Goal: Transaction & Acquisition: Purchase product/service

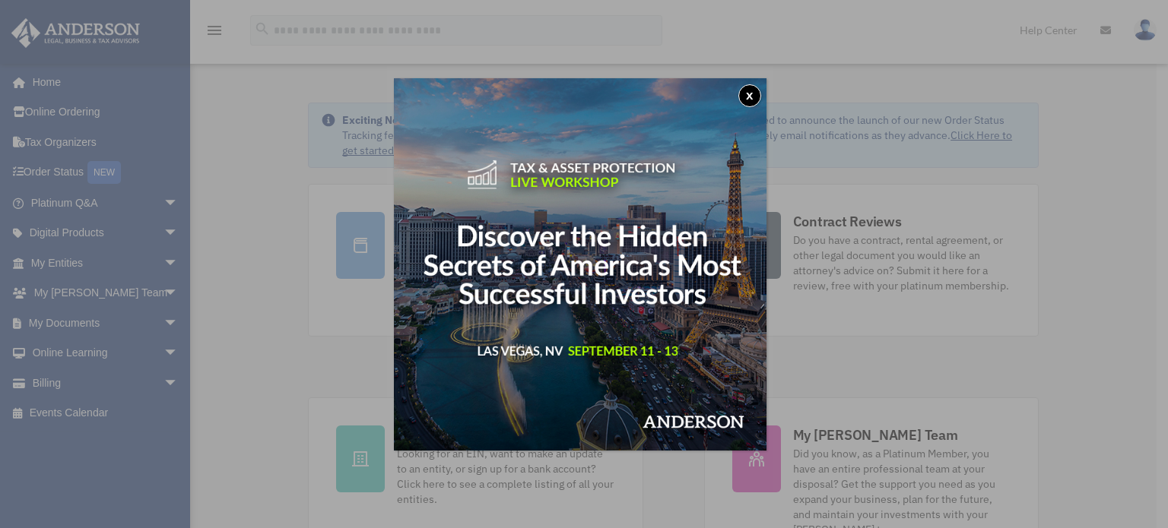
click at [93, 111] on div "x" at bounding box center [584, 264] width 1168 height 528
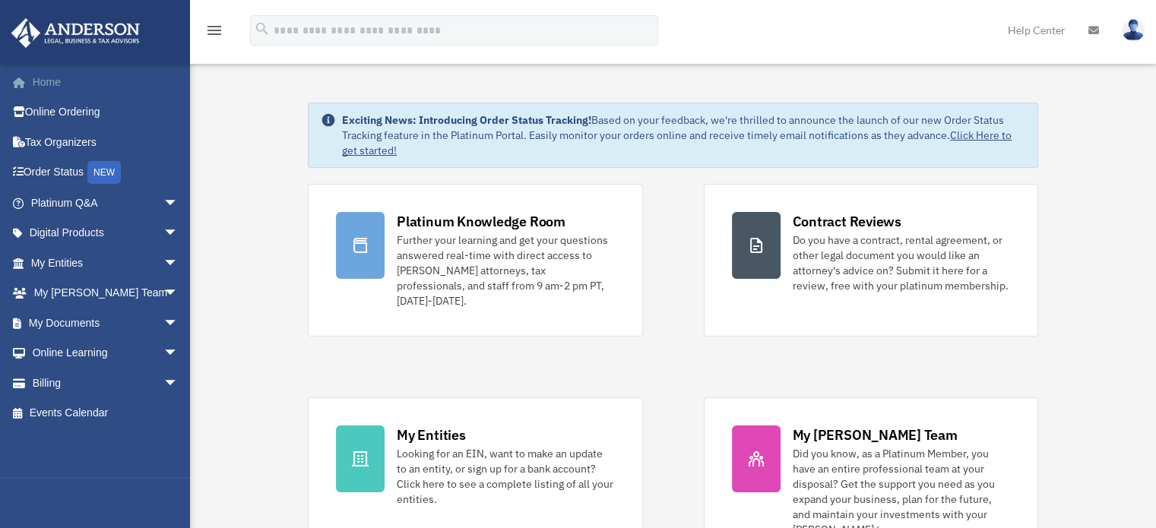
click at [56, 80] on link "Home" at bounding box center [106, 82] width 191 height 30
click at [65, 110] on link "Online Ordering" at bounding box center [106, 112] width 191 height 30
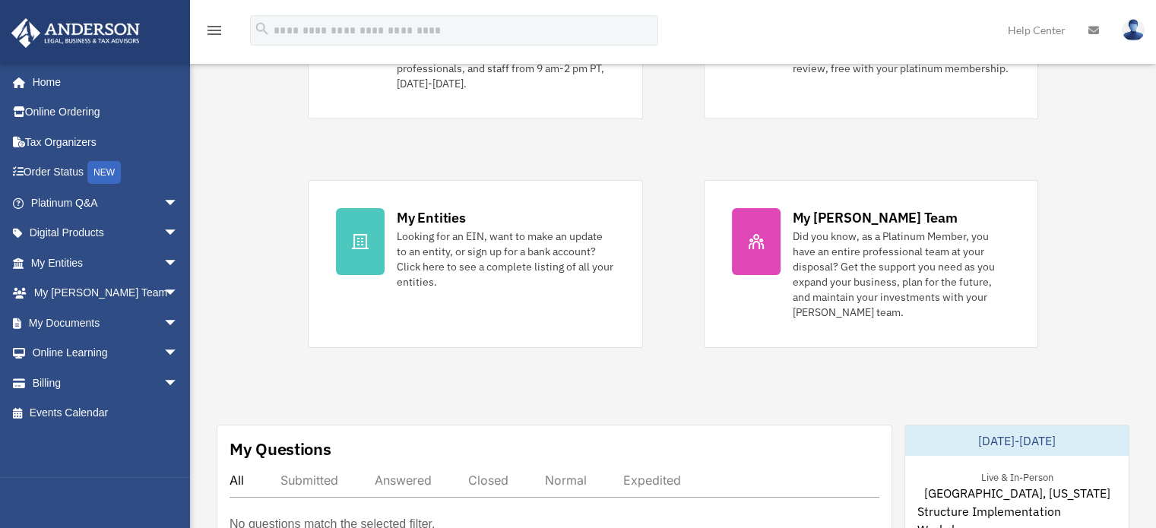
scroll to position [218, 0]
